Goal: Task Accomplishment & Management: Manage account settings

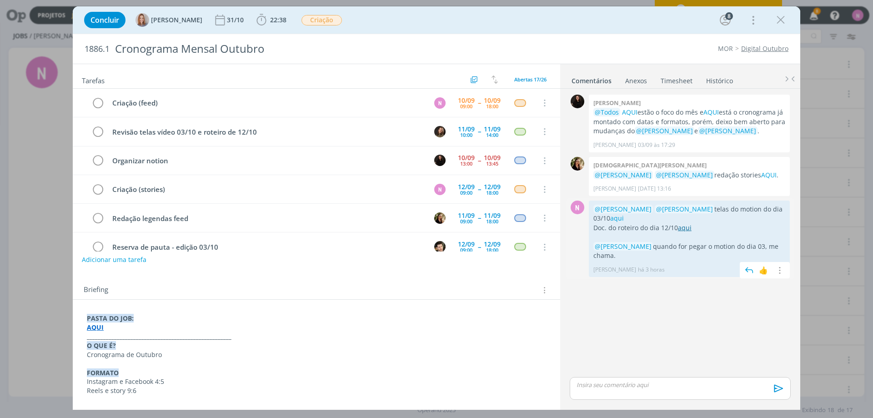
click at [686, 229] on link "aqui" at bounding box center [685, 227] width 14 height 9
click at [610, 219] on link "aqui" at bounding box center [617, 218] width 14 height 9
click at [265, 20] on icon "dialog" at bounding box center [262, 20] width 14 height 14
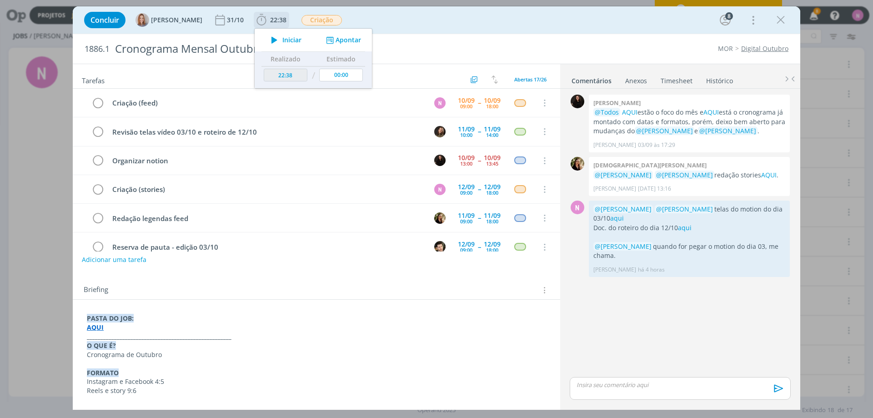
click at [297, 37] on span "Iniciar" at bounding box center [291, 40] width 19 height 6
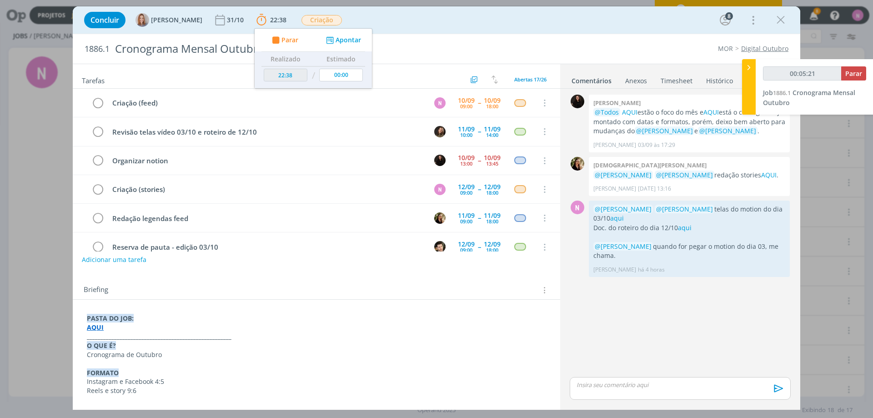
click at [853, 65] on div "00:05:21 Parar Job 1886.1 Cronograma Mensal Outubro" at bounding box center [815, 86] width 118 height 55
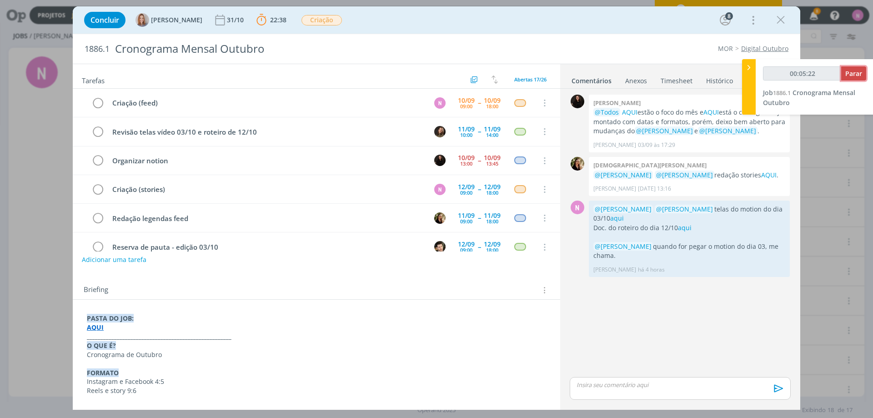
click at [853, 71] on span "Parar" at bounding box center [854, 73] width 17 height 9
drag, startPoint x: 780, startPoint y: 20, endPoint x: 780, endPoint y: 30, distance: 10.5
click at [780, 20] on icon "dialog" at bounding box center [781, 20] width 14 height 14
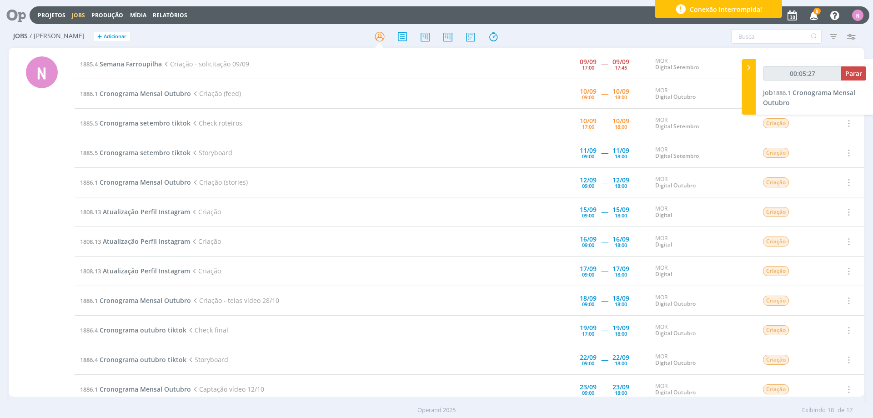
type input "00:06:00"
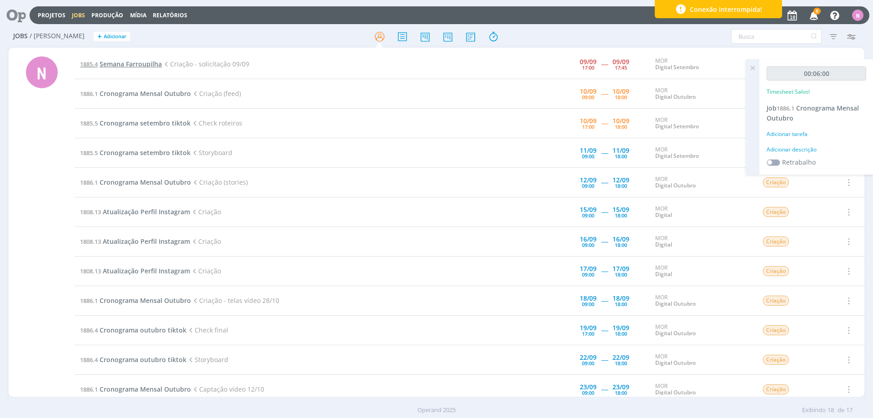
click at [126, 68] on span "Semana Farroupilha" at bounding box center [131, 64] width 62 height 9
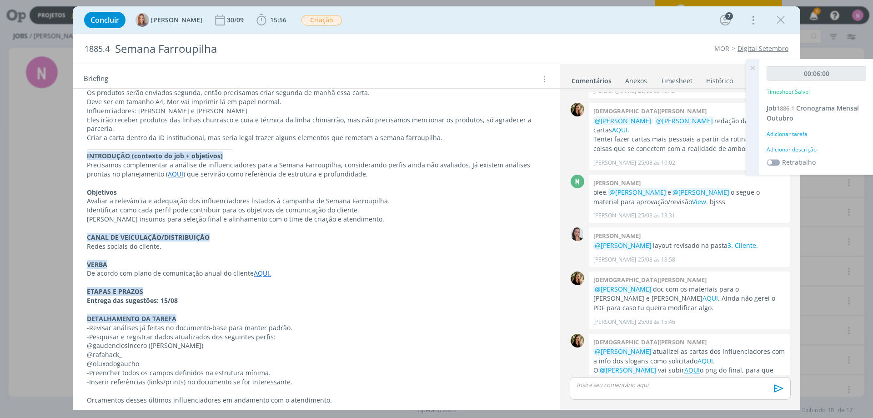
scroll to position [436, 0]
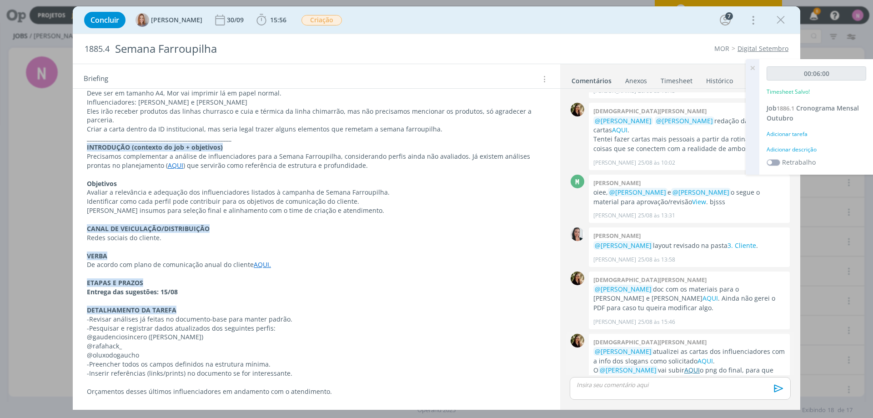
click at [685, 366] on u "AQUI" at bounding box center [692, 370] width 15 height 9
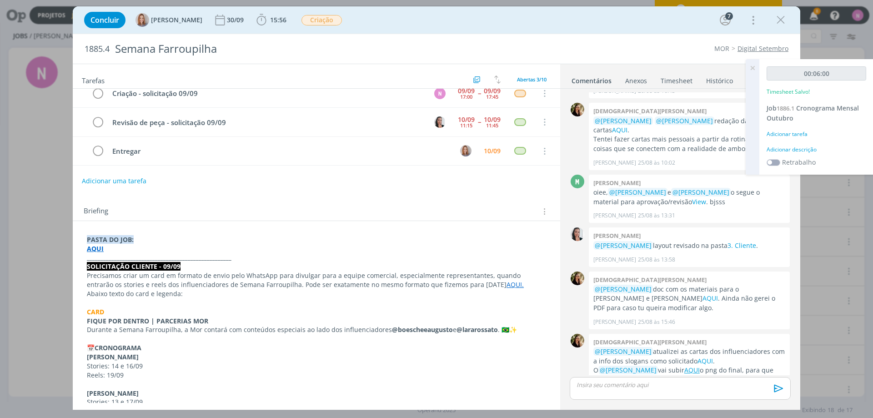
scroll to position [0, 0]
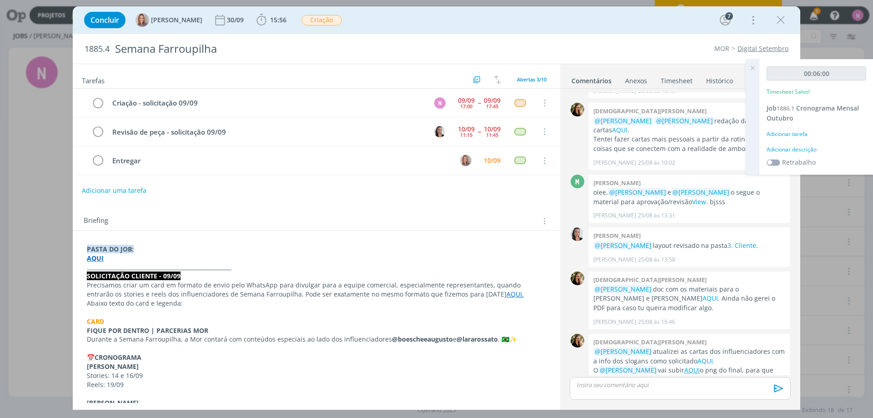
click at [750, 67] on icon at bounding box center [753, 68] width 16 height 18
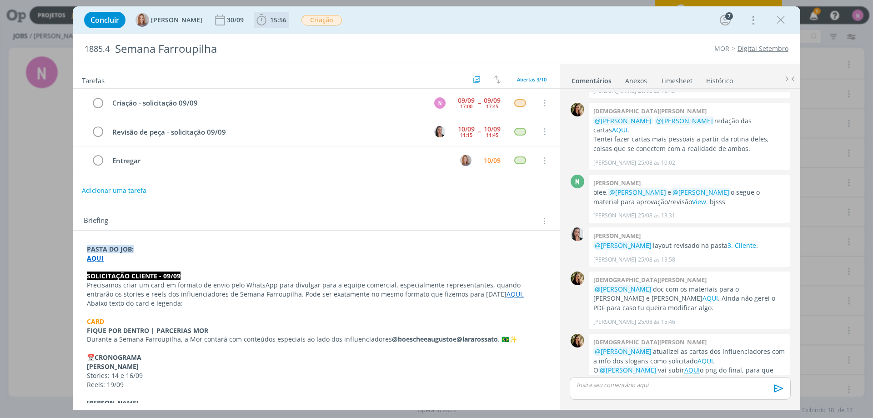
click at [277, 19] on span "15:56" at bounding box center [278, 19] width 16 height 9
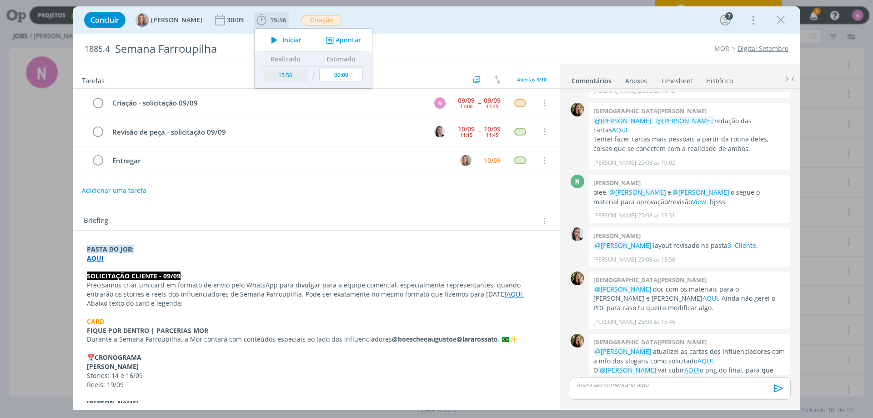
click at [282, 36] on icon "dialog" at bounding box center [275, 40] width 16 height 12
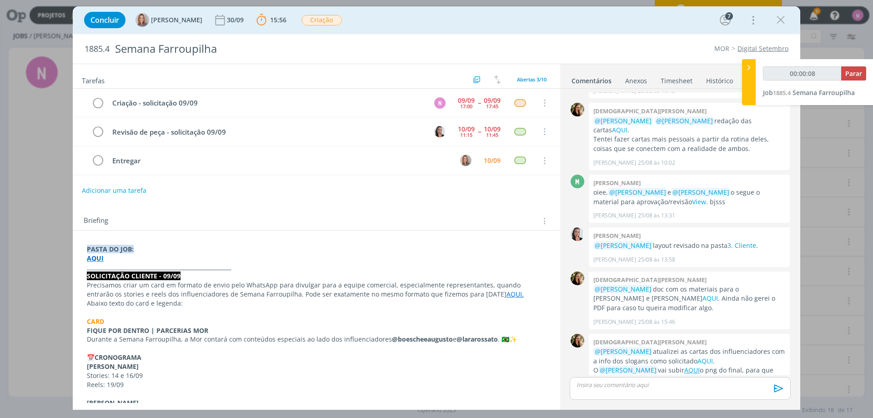
click at [507, 290] on link "AQUI." at bounding box center [515, 294] width 17 height 9
click at [459, 303] on div "[URL][DOMAIN_NAME]" at bounding box center [445, 311] width 167 height 17
click at [457, 307] on link "[URL][DOMAIN_NAME]" at bounding box center [427, 312] width 69 height 12
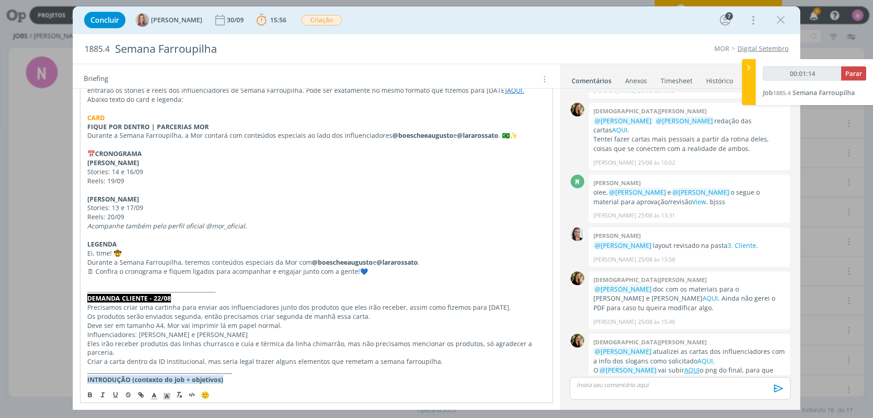
scroll to position [182, 0]
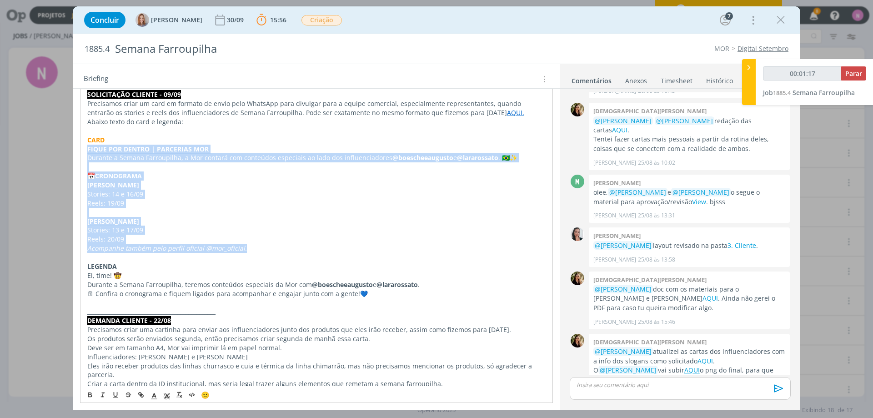
drag, startPoint x: 86, startPoint y: 149, endPoint x: 272, endPoint y: 252, distance: 212.4
click at [272, 252] on div "PASTA DO JOB: AQUI _____________________________________________________ SOLICI…" at bounding box center [316, 357] width 473 height 594
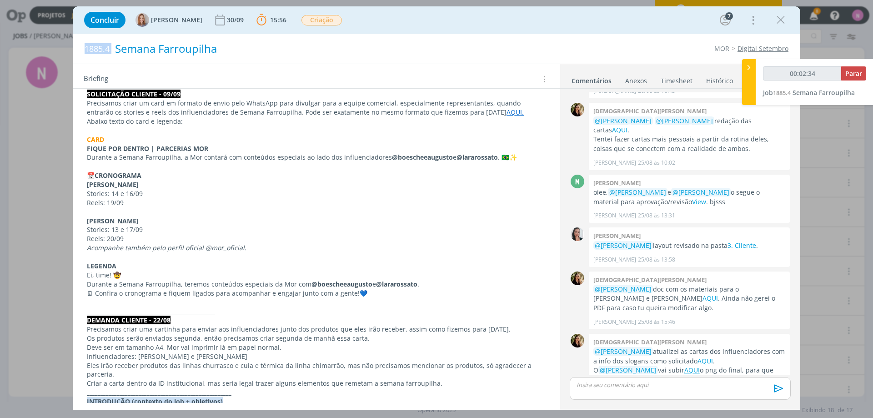
drag, startPoint x: 84, startPoint y: 48, endPoint x: 117, endPoint y: 55, distance: 33.8
click at [117, 55] on div "1885.4 Semana Farroupilha" at bounding box center [288, 49] width 416 height 30
copy span "1885.4"
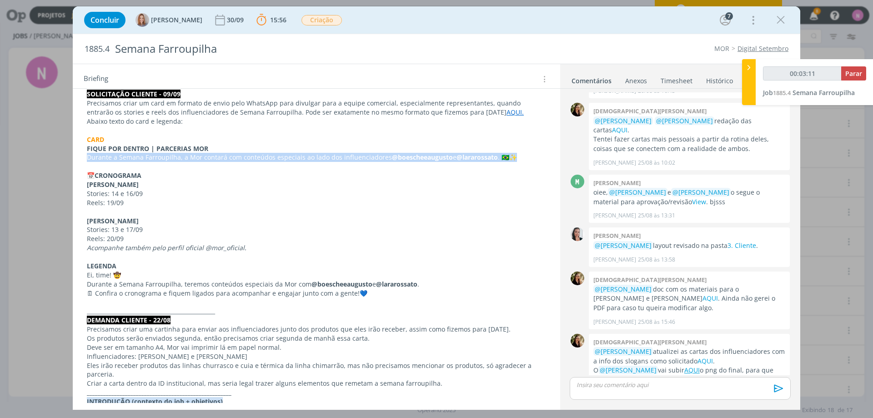
drag, startPoint x: 87, startPoint y: 157, endPoint x: 519, endPoint y: 157, distance: 431.2
click at [519, 157] on p "Durante a Semana Farroupilha, a Mor contará com conteúdos especiais ao lado dos…" at bounding box center [316, 157] width 459 height 9
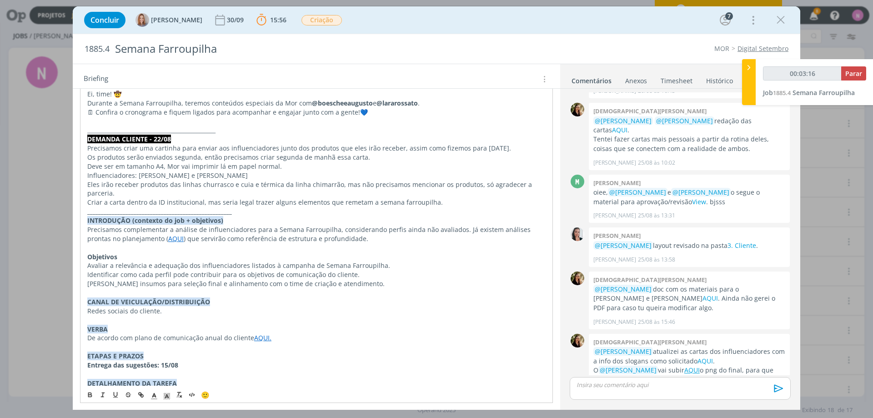
scroll to position [364, 0]
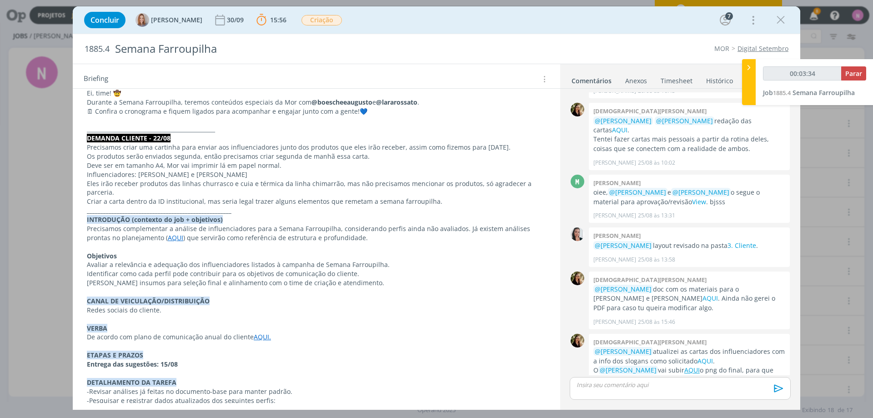
click at [675, 76] on link "Timesheet" at bounding box center [676, 78] width 33 height 13
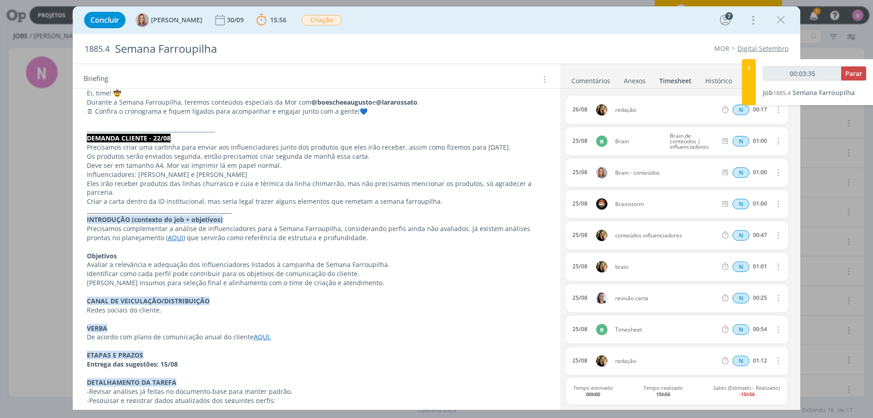
click at [594, 80] on link "Comentários" at bounding box center [591, 78] width 40 height 13
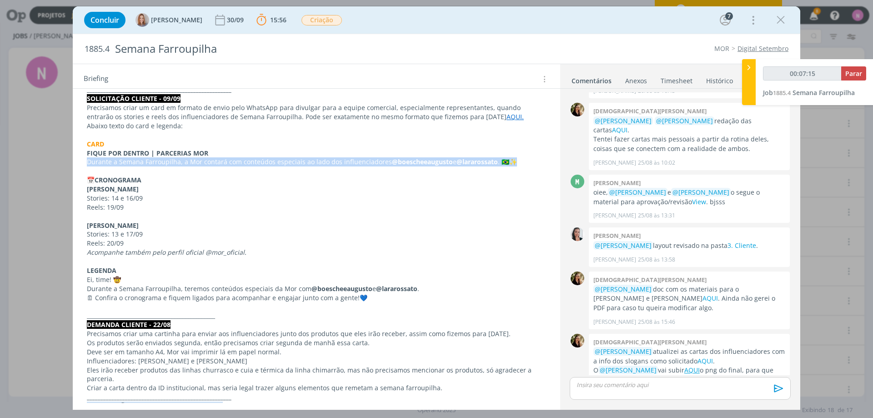
scroll to position [136, 0]
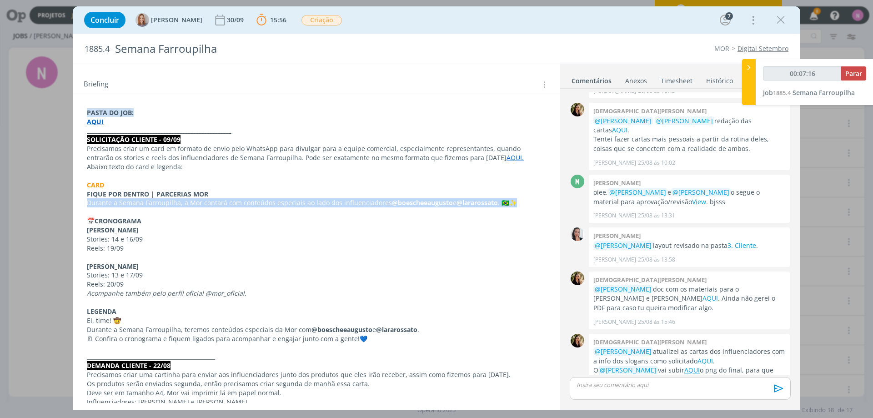
copy p "Durante a Semana Farroupilha, a Mor contará com conteúdos especiais ao lado dos…"
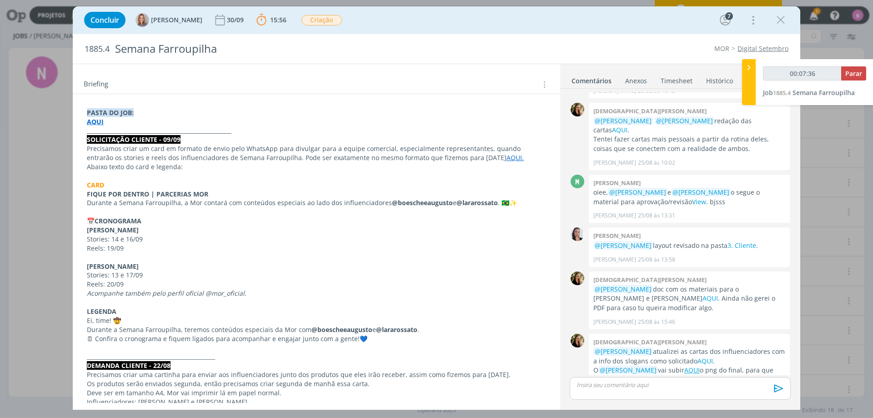
click at [371, 209] on p "dialog" at bounding box center [316, 211] width 459 height 9
drag, startPoint x: 452, startPoint y: 202, endPoint x: 494, endPoint y: 199, distance: 41.9
click at [494, 199] on strong "@lararossato" at bounding box center [477, 202] width 41 height 9
copy strong "@lararossato"
drag, startPoint x: 146, startPoint y: 220, endPoint x: 66, endPoint y: 225, distance: 80.2
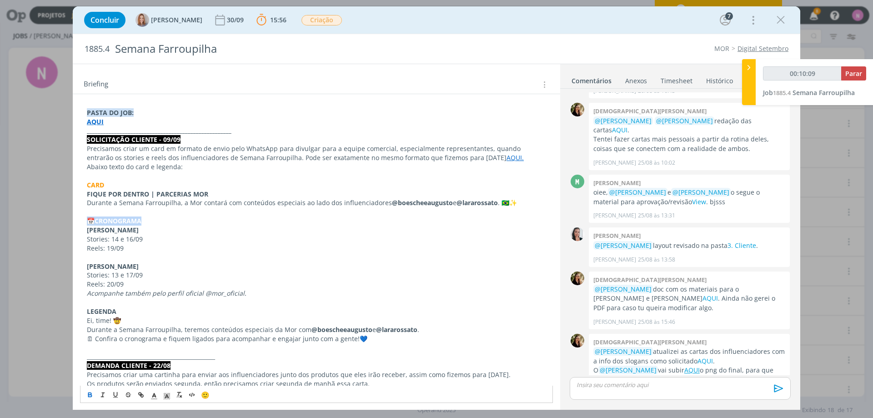
click at [66, 225] on div "Concluir [PERSON_NAME] [DATE] 15:56 Parar Apontar Data * [DATE] Horas * 00:00 T…" at bounding box center [436, 209] width 873 height 418
copy p "📅 CRONOGRAMA"
drag, startPoint x: 86, startPoint y: 230, endPoint x: 289, endPoint y: 325, distance: 224.0
click at [137, 233] on div "PASTA DO JOB: AQUI _____________________________________________________ SOLICI…" at bounding box center [316, 402] width 473 height 594
copy strong "[PERSON_NAME]"
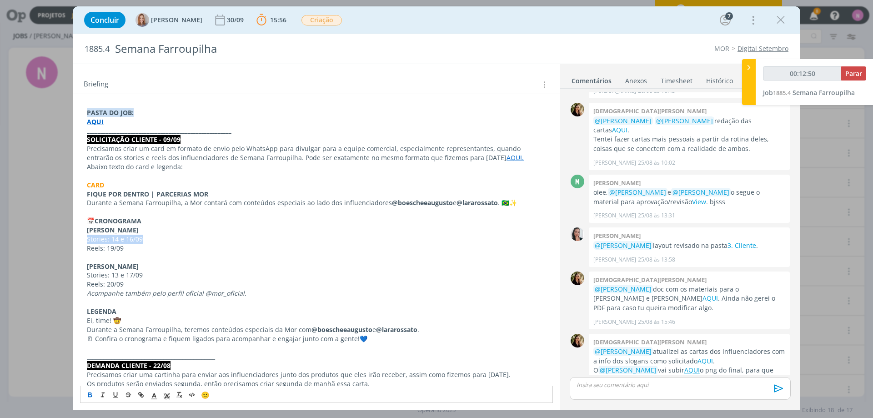
drag, startPoint x: 85, startPoint y: 239, endPoint x: 156, endPoint y: 238, distance: 71.0
click at [156, 238] on div "PASTA DO JOB: AQUI _____________________________________________________ SOLICI…" at bounding box center [316, 402] width 473 height 594
copy p "Stories: 14 e 16/09"
click at [120, 241] on p "Stories: 14 e 16/09" at bounding box center [316, 239] width 459 height 9
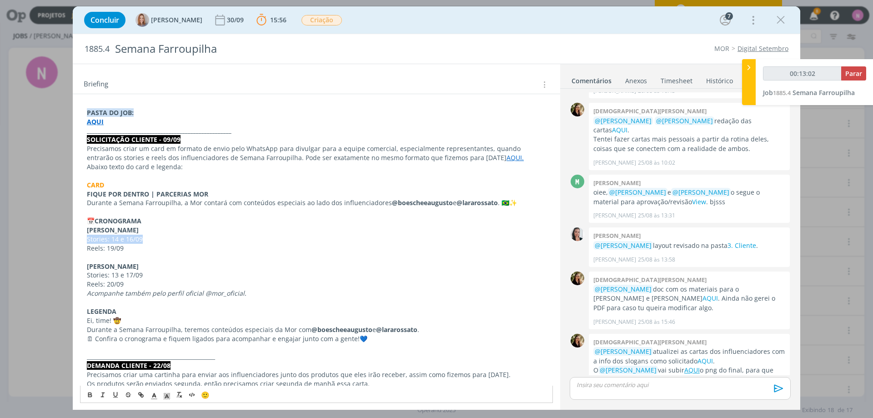
click at [116, 239] on p "Stories: 14 e 16/09" at bounding box center [316, 239] width 459 height 9
click at [108, 275] on p "Stories: 13 e 17/09" at bounding box center [316, 275] width 459 height 9
drag, startPoint x: 119, startPoint y: 264, endPoint x: 86, endPoint y: 263, distance: 32.8
click at [86, 263] on div "PASTA DO JOB: AQUI _____________________________________________________ SOLICI…" at bounding box center [316, 402] width 473 height 594
copy strong "[PERSON_NAME]"
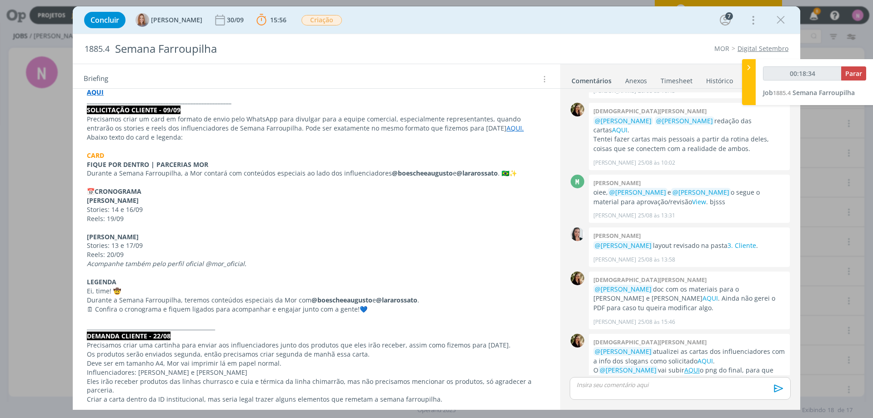
scroll to position [182, 0]
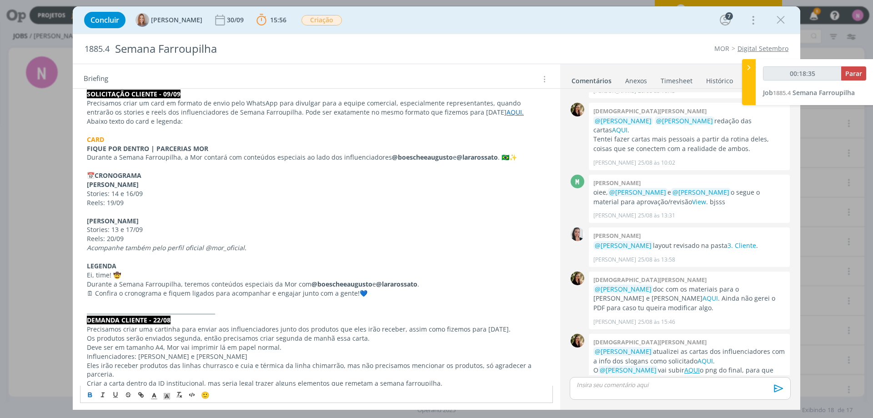
drag, startPoint x: 85, startPoint y: 249, endPoint x: 269, endPoint y: 243, distance: 184.8
click at [269, 243] on div "PASTA DO JOB: AQUI _____________________________________________________ SOLICI…" at bounding box center [316, 357] width 473 height 594
drag, startPoint x: 255, startPoint y: 246, endPoint x: 87, endPoint y: 248, distance: 168.3
click at [87, 248] on p "Acompanhe também pelo perfil oficial @mor_oficial." at bounding box center [316, 247] width 459 height 9
copy em "Acompanhe também pelo perfil oficial @mor_oficial."
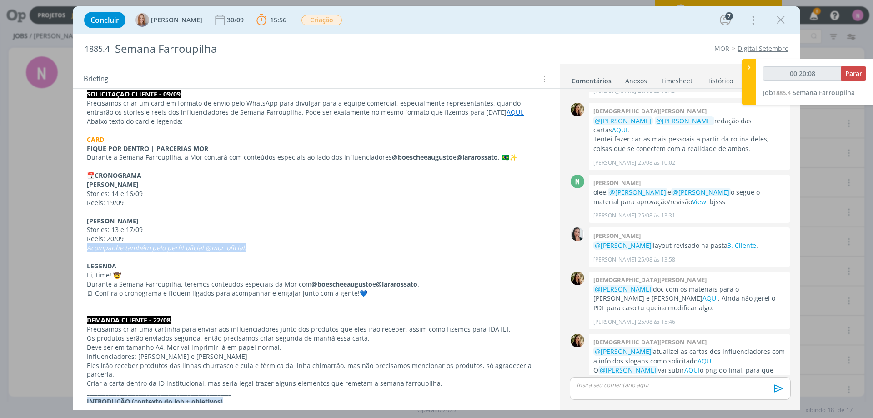
drag, startPoint x: 191, startPoint y: 251, endPoint x: 291, endPoint y: 209, distance: 107.6
click at [192, 250] on em "Acompanhe também pelo perfil oficial @mor_oficial." at bounding box center [167, 247] width 160 height 9
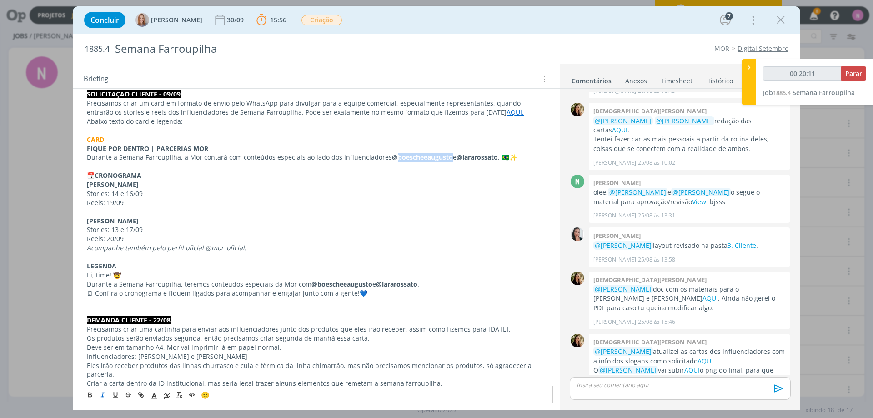
drag, startPoint x: 393, startPoint y: 156, endPoint x: 445, endPoint y: 159, distance: 51.5
click at [445, 159] on strong "@boescheeaugusto" at bounding box center [422, 157] width 61 height 9
copy strong "boescheeaugusto"
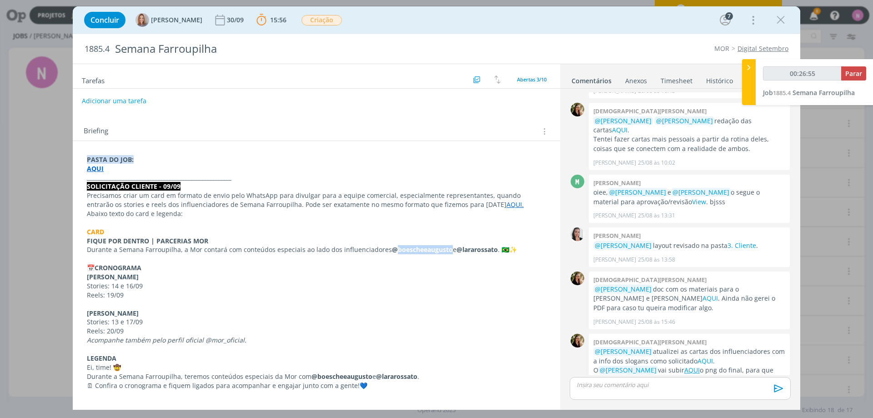
scroll to position [45, 0]
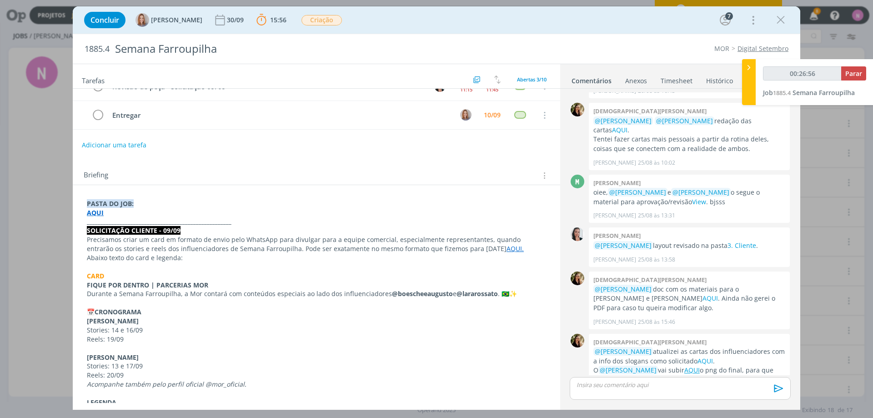
click at [100, 214] on strong "AQUI" at bounding box center [95, 212] width 17 height 9
click at [128, 227] on link "[URL][DOMAIN_NAME]" at bounding box center [146, 230] width 69 height 12
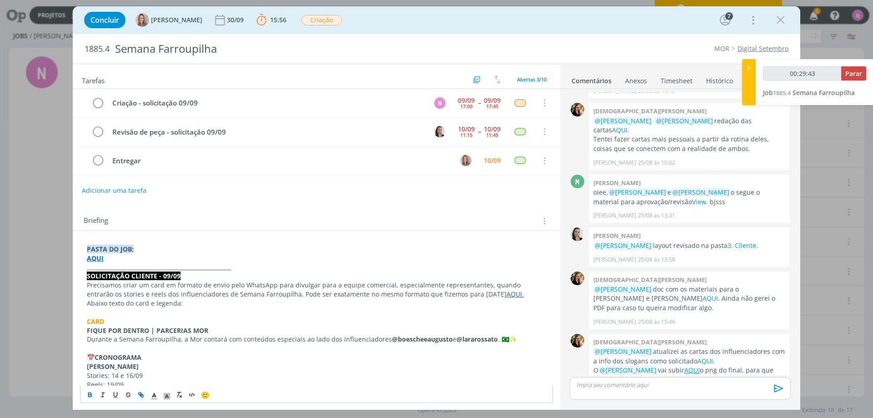
click at [845, 82] on div "00:29:43 Parar" at bounding box center [814, 76] width 103 height 21
type input "00:29:44"
click at [848, 76] on span "Parar" at bounding box center [854, 73] width 17 height 9
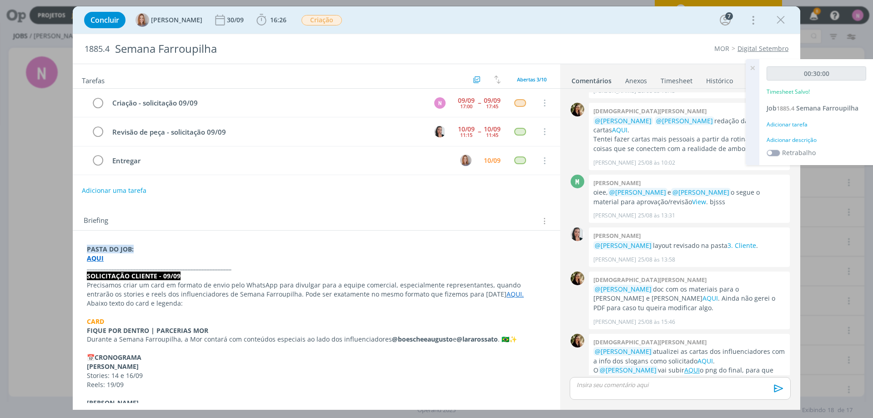
click at [751, 67] on icon at bounding box center [753, 68] width 16 height 18
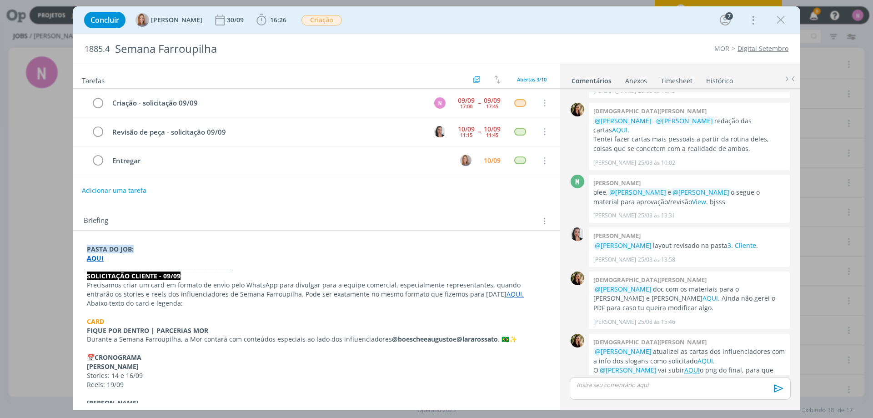
click at [683, 79] on link "Timesheet" at bounding box center [676, 78] width 33 height 13
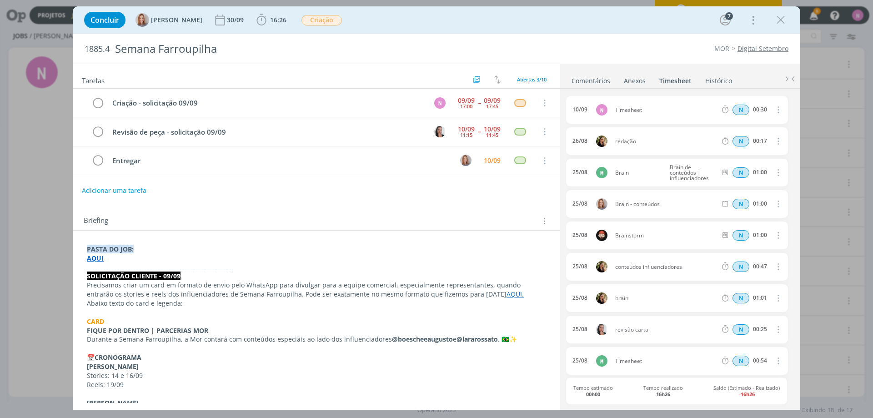
drag, startPoint x: 775, startPoint y: 106, endPoint x: 782, endPoint y: 115, distance: 11.3
click at [775, 107] on icon "dialog" at bounding box center [778, 109] width 10 height 11
drag, startPoint x: 736, startPoint y: 146, endPoint x: 727, endPoint y: 136, distance: 13.2
click at [737, 145] on link "Editar" at bounding box center [752, 140] width 72 height 15
click at [638, 99] on div "[DATE] 15:39 Timesheet Selecione a tarefa N 00:30" at bounding box center [677, 110] width 222 height 28
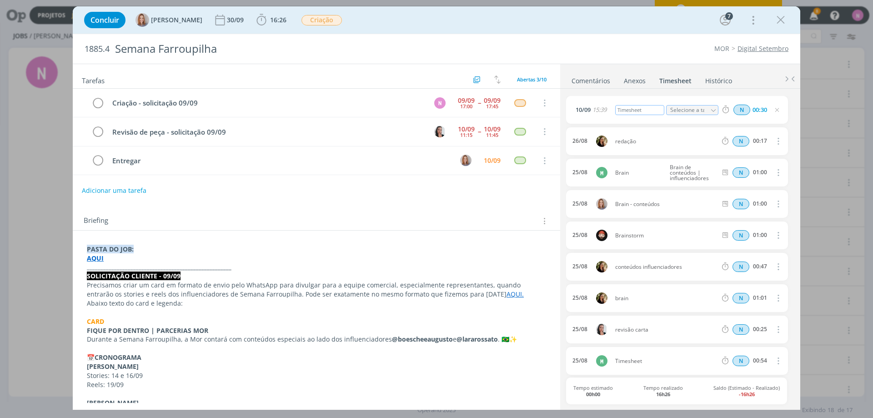
click at [639, 106] on div "Timesheet" at bounding box center [639, 110] width 49 height 10
click at [640, 107] on div "Timesheet" at bounding box center [639, 110] width 49 height 10
drag, startPoint x: 644, startPoint y: 107, endPoint x: 576, endPoint y: 92, distance: 69.0
click at [576, 92] on div "[DATE] 15:39 Timesheet Selecione a tarefa N 00:30 [DATE] redação N 00:17 Exclui…" at bounding box center [680, 248] width 228 height 319
click at [589, 85] on link "Comentários" at bounding box center [591, 78] width 40 height 13
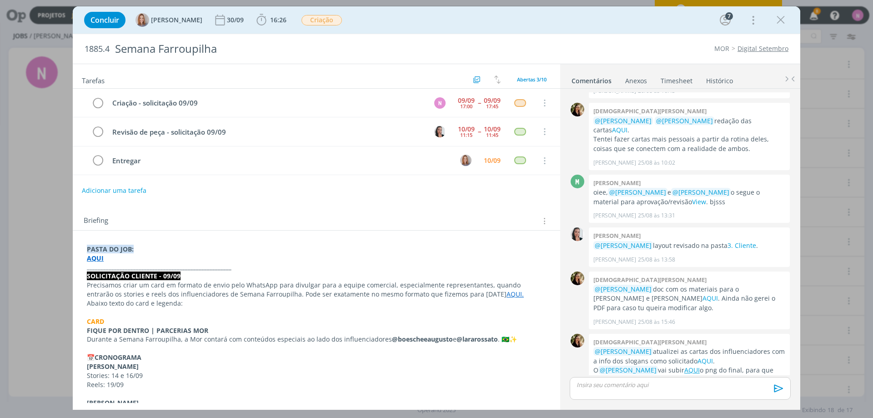
click at [644, 390] on div "dialog" at bounding box center [680, 388] width 221 height 23
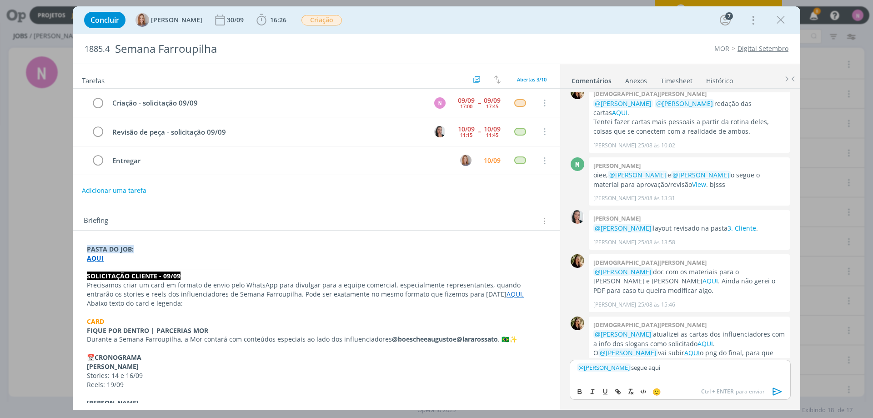
drag, startPoint x: 651, startPoint y: 368, endPoint x: 684, endPoint y: 403, distance: 47.6
click at [720, 383] on div "﻿ @ [PERSON_NAME] ﻿ segue aqui 🙂 Ctrl + ENTER para enviar" at bounding box center [680, 380] width 221 height 40
click at [620, 390] on icon "dialog" at bounding box center [617, 391] width 7 height 7
type input "aqui"
paste input "dialog"
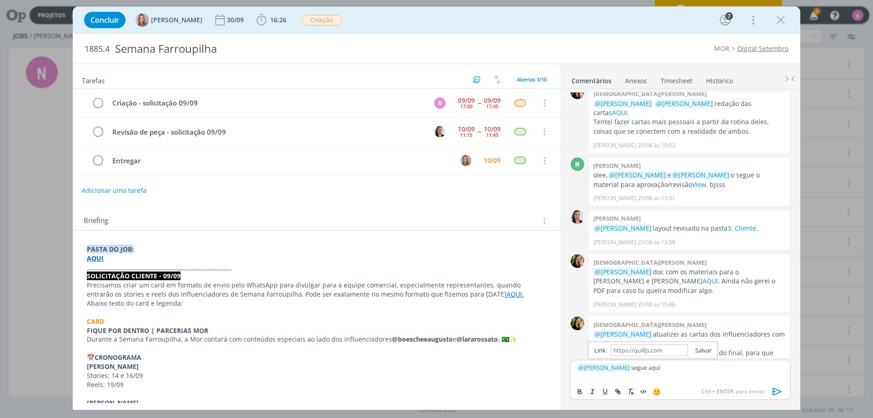
paste input "dialog"
paste input "[URL][DOMAIN_NAME]"
type input "[URL][DOMAIN_NAME]"
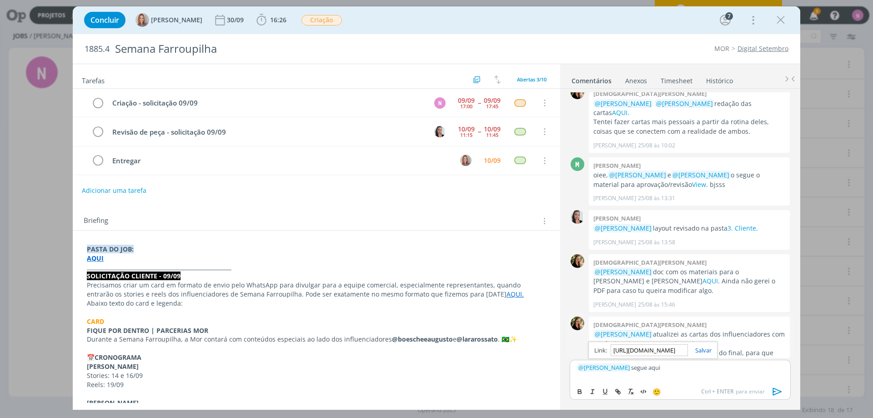
click at [695, 352] on link "dialog" at bounding box center [700, 350] width 24 height 8
click at [691, 369] on p "﻿ @ [PERSON_NAME] ﻿ segue aqui" at bounding box center [680, 367] width 206 height 8
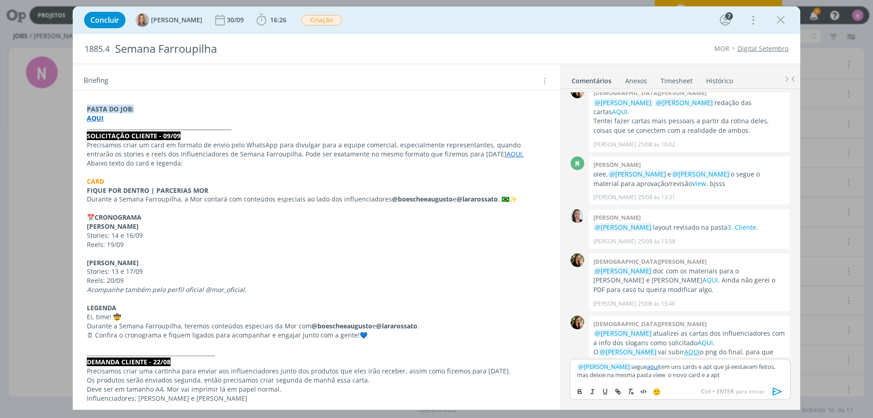
scroll to position [182, 0]
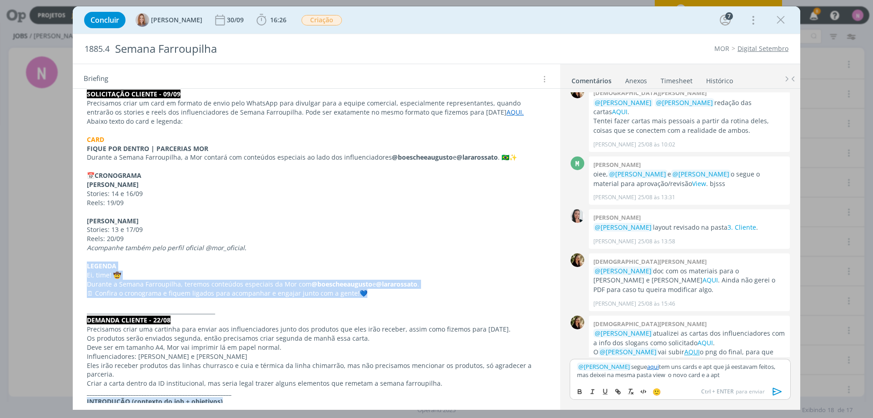
drag, startPoint x: 85, startPoint y: 265, endPoint x: 389, endPoint y: 296, distance: 305.4
click at [389, 296] on div "PASTA DO JOB: AQUI _____________________________________________________ SOLICI…" at bounding box center [316, 357] width 473 height 594
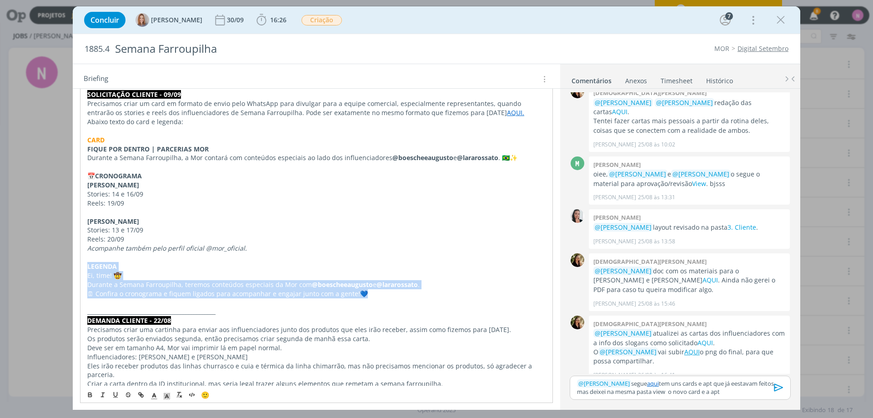
scroll to position [134, 0]
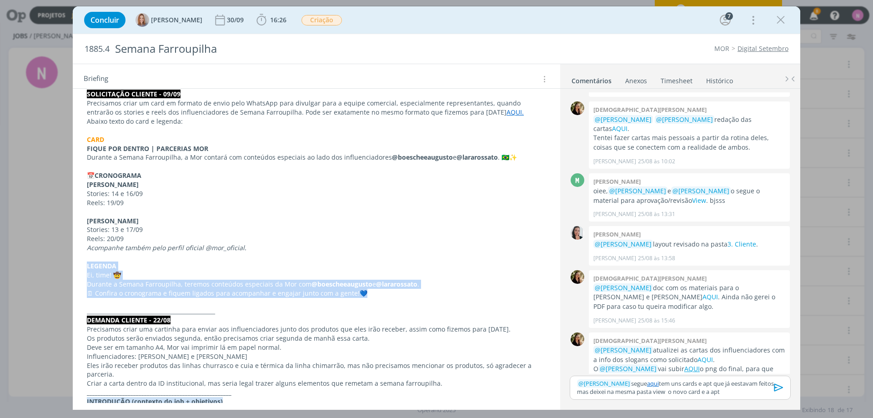
click at [776, 391] on icon "dialog" at bounding box center [779, 388] width 14 height 14
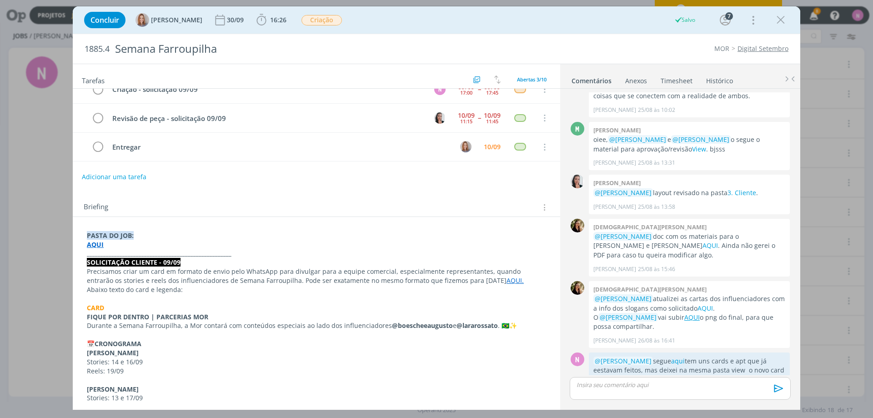
scroll to position [0, 0]
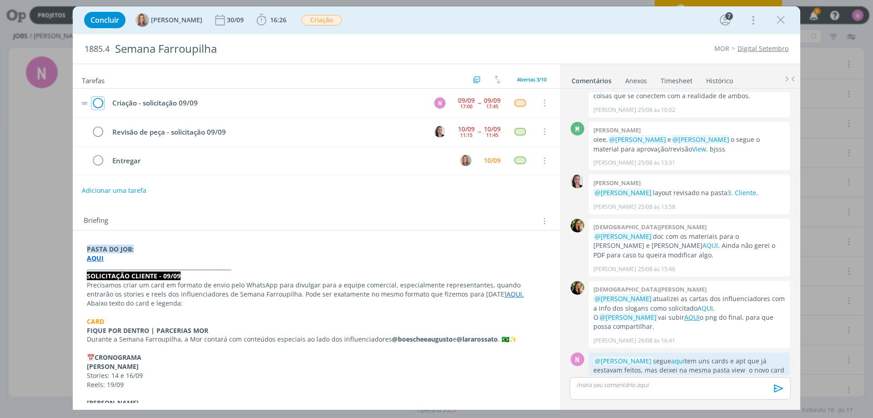
click at [99, 108] on icon "dialog" at bounding box center [97, 103] width 13 height 14
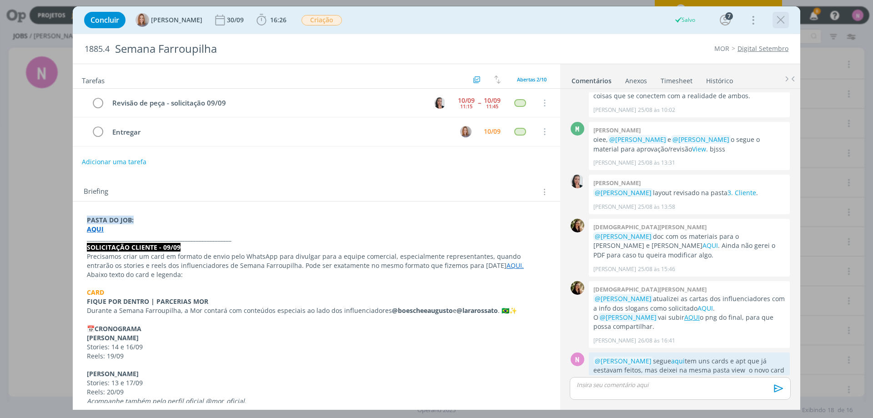
click at [785, 28] on div "dialog" at bounding box center [781, 20] width 16 height 16
click at [783, 20] on icon "dialog" at bounding box center [781, 20] width 14 height 14
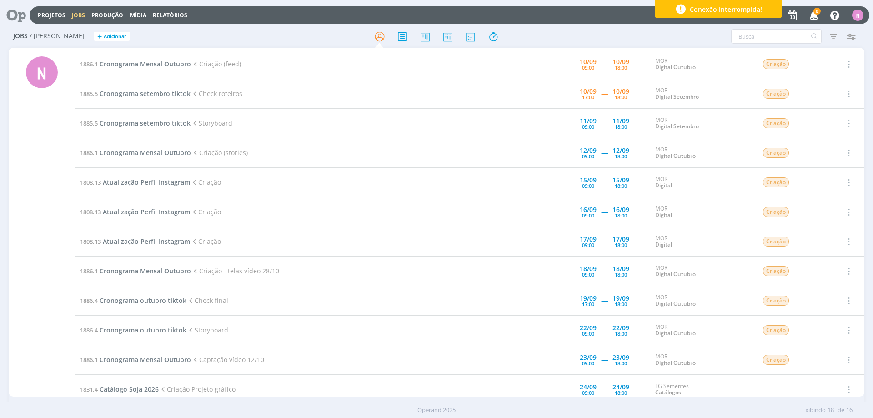
click at [157, 63] on span "Cronograma Mensal Outubro" at bounding box center [145, 64] width 91 height 9
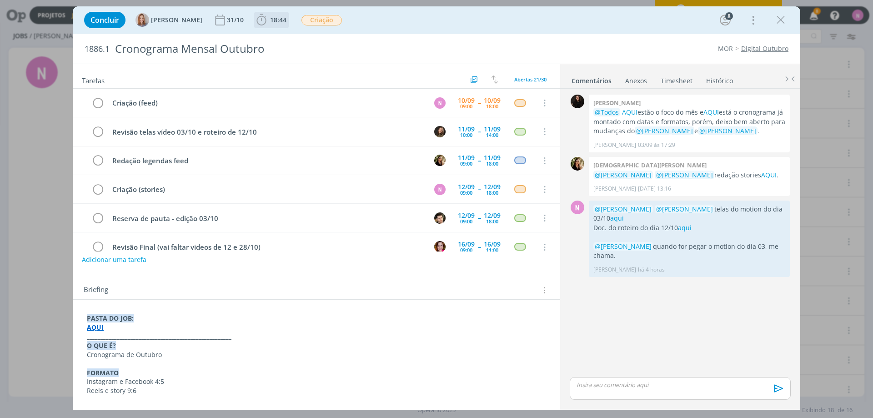
click at [275, 20] on span "18:44" at bounding box center [278, 19] width 16 height 9
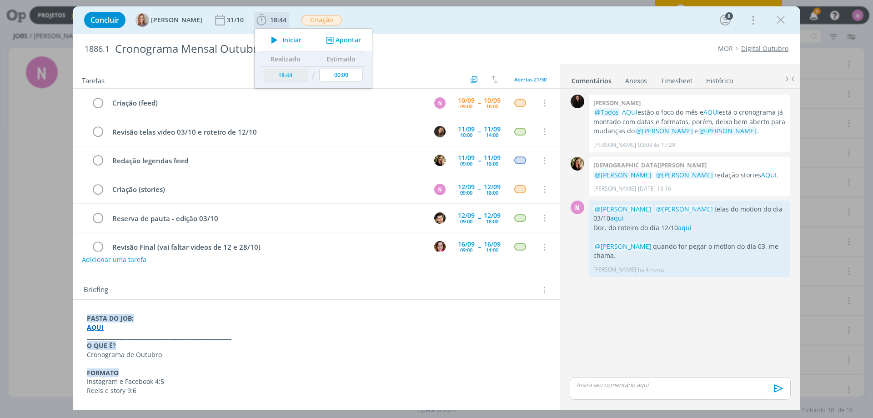
click at [295, 38] on span "Iniciar" at bounding box center [291, 40] width 19 height 6
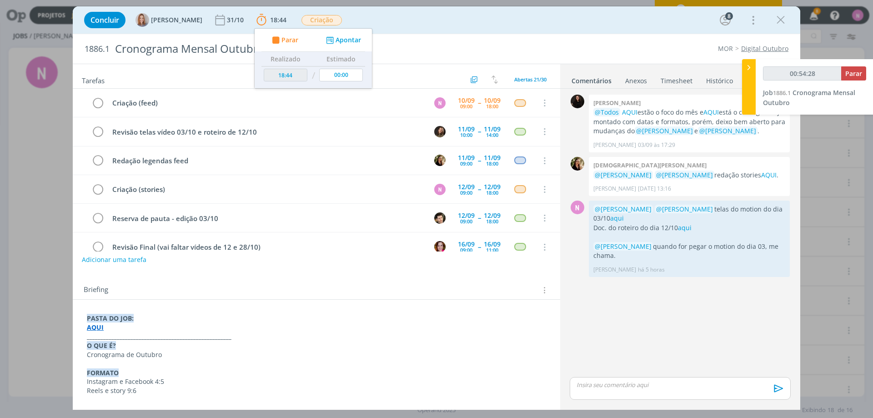
type input "00:55:28"
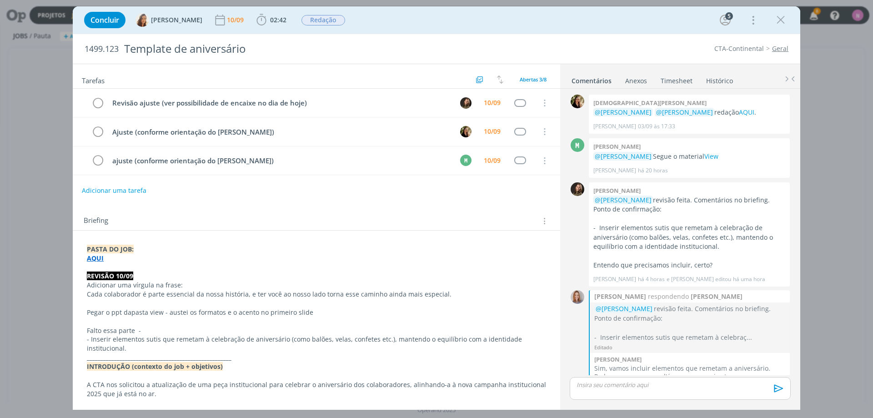
scroll to position [69, 0]
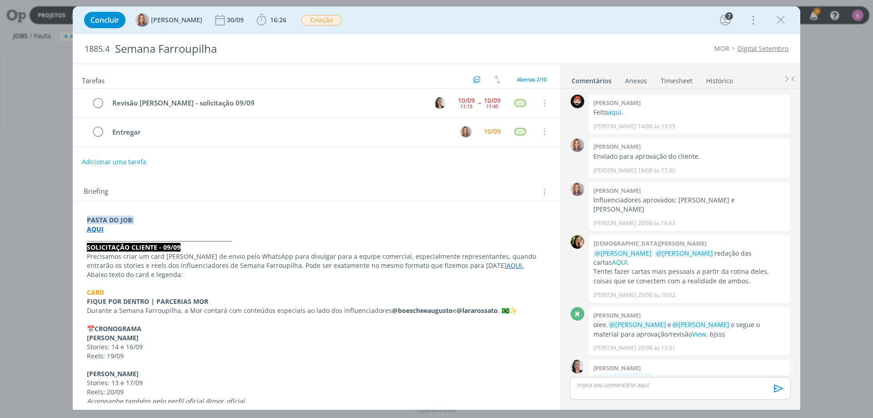
scroll to position [185, 0]
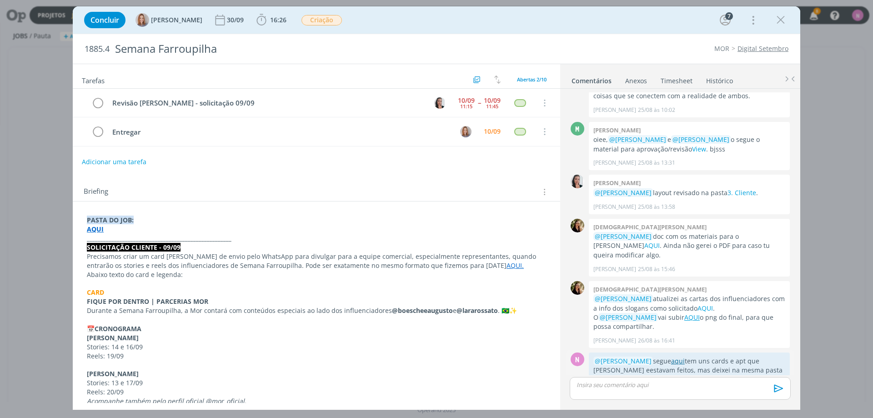
click at [679, 357] on link "aqui" at bounding box center [678, 361] width 14 height 9
click at [785, 20] on icon "dialog" at bounding box center [781, 20] width 14 height 14
